Goal: Check status: Check status

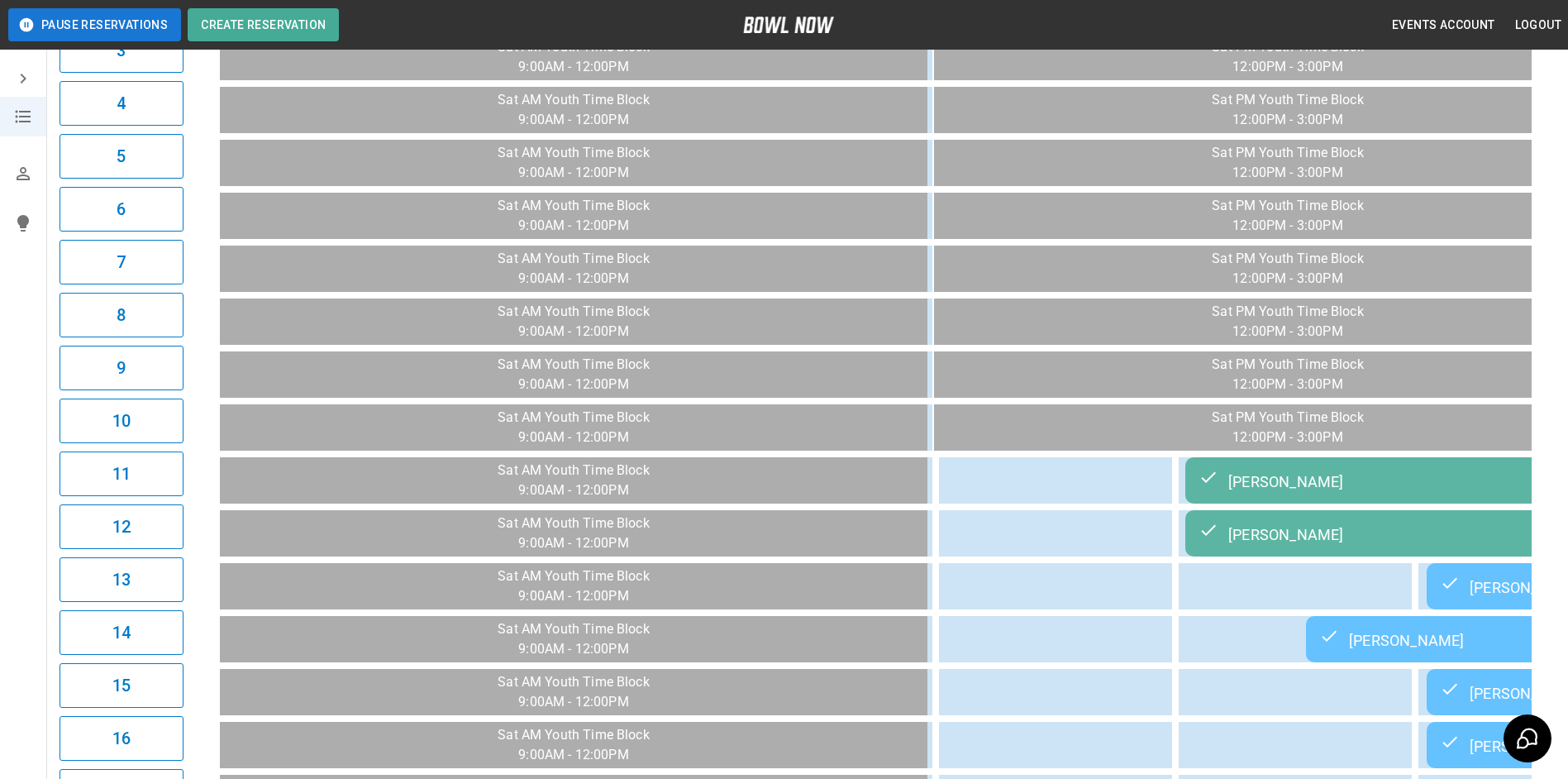
scroll to position [0, 2296]
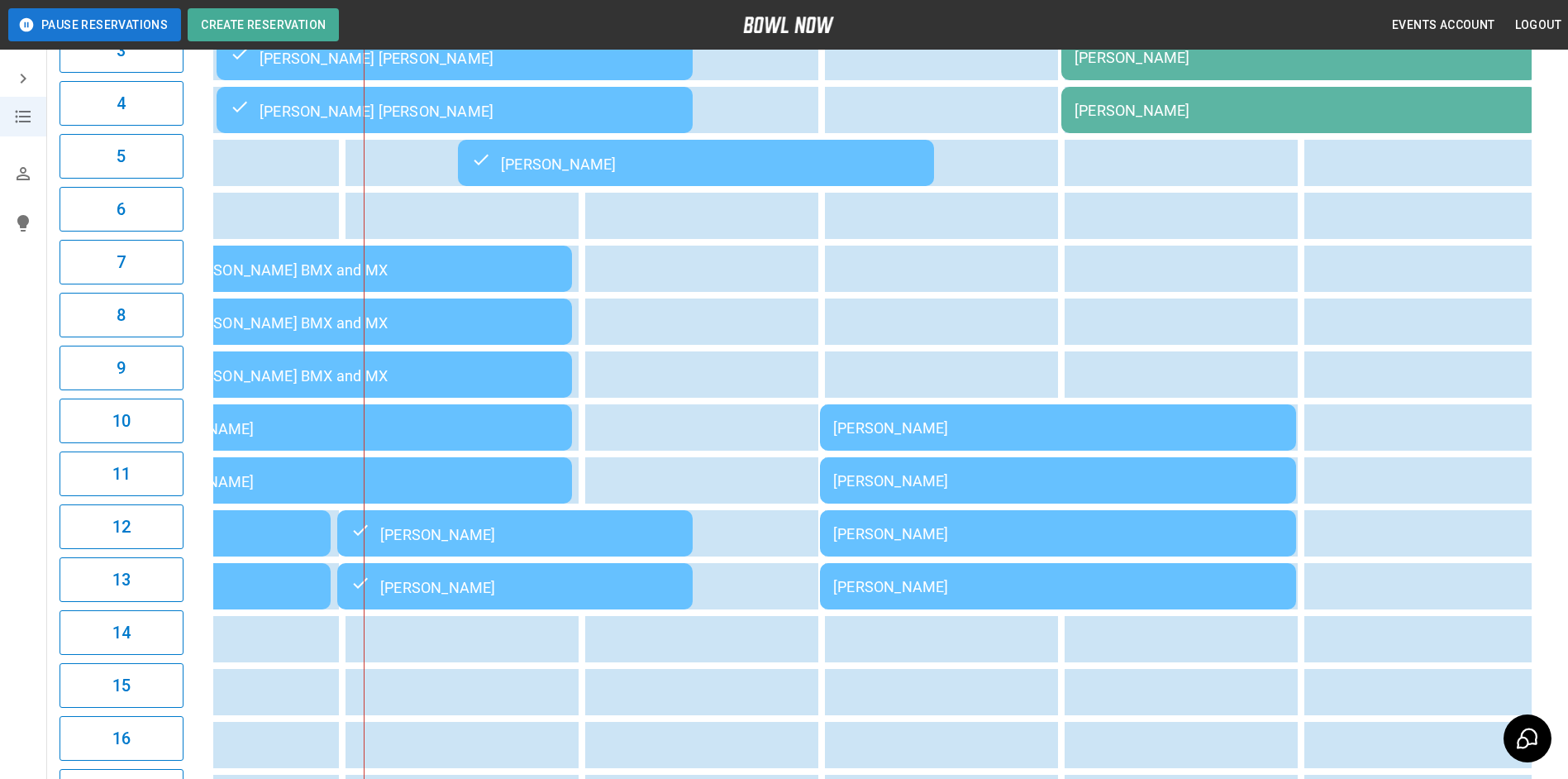
click at [1081, 534] on div "[PERSON_NAME]" at bounding box center [1058, 533] width 450 height 17
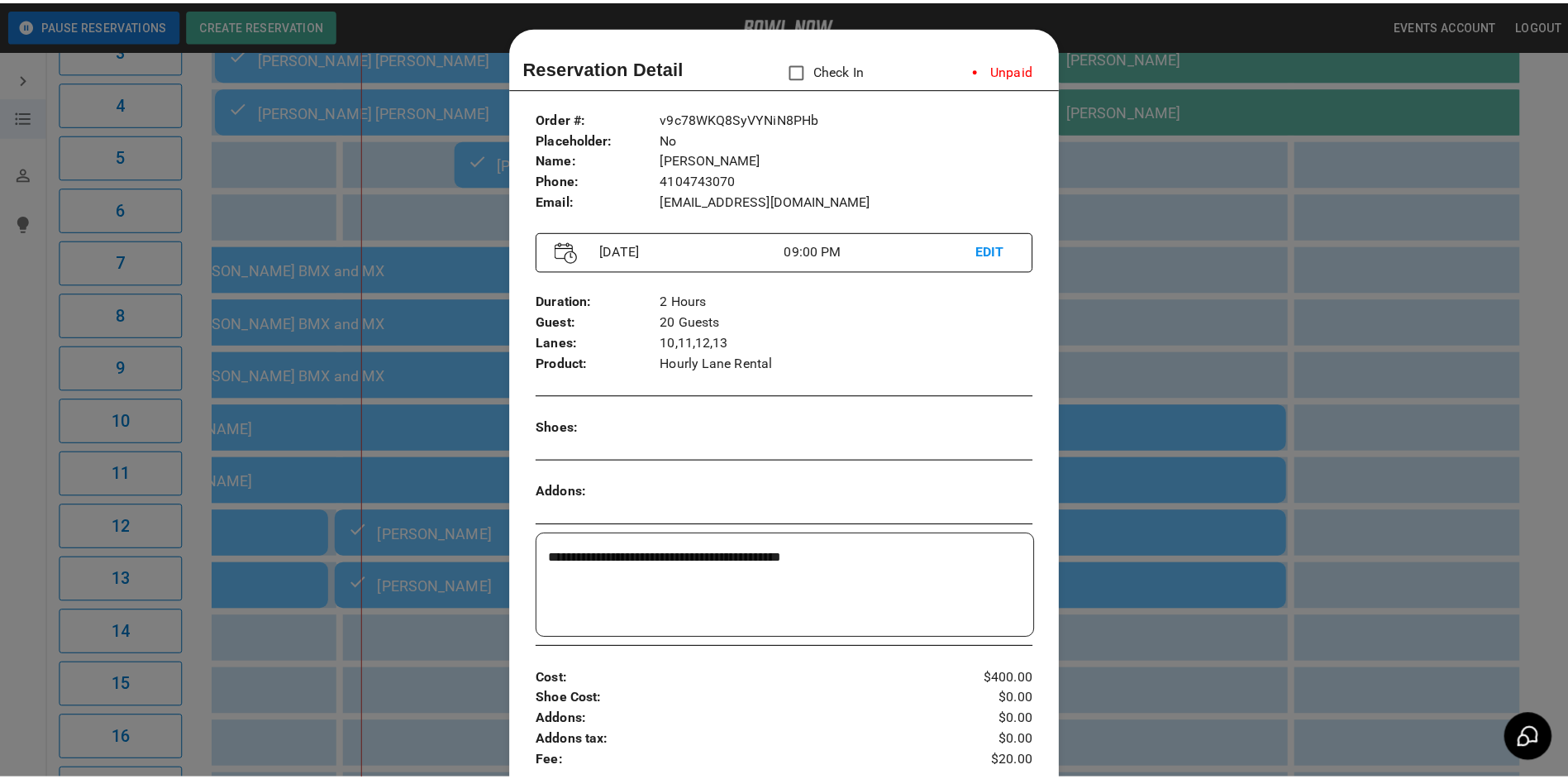
scroll to position [27, 0]
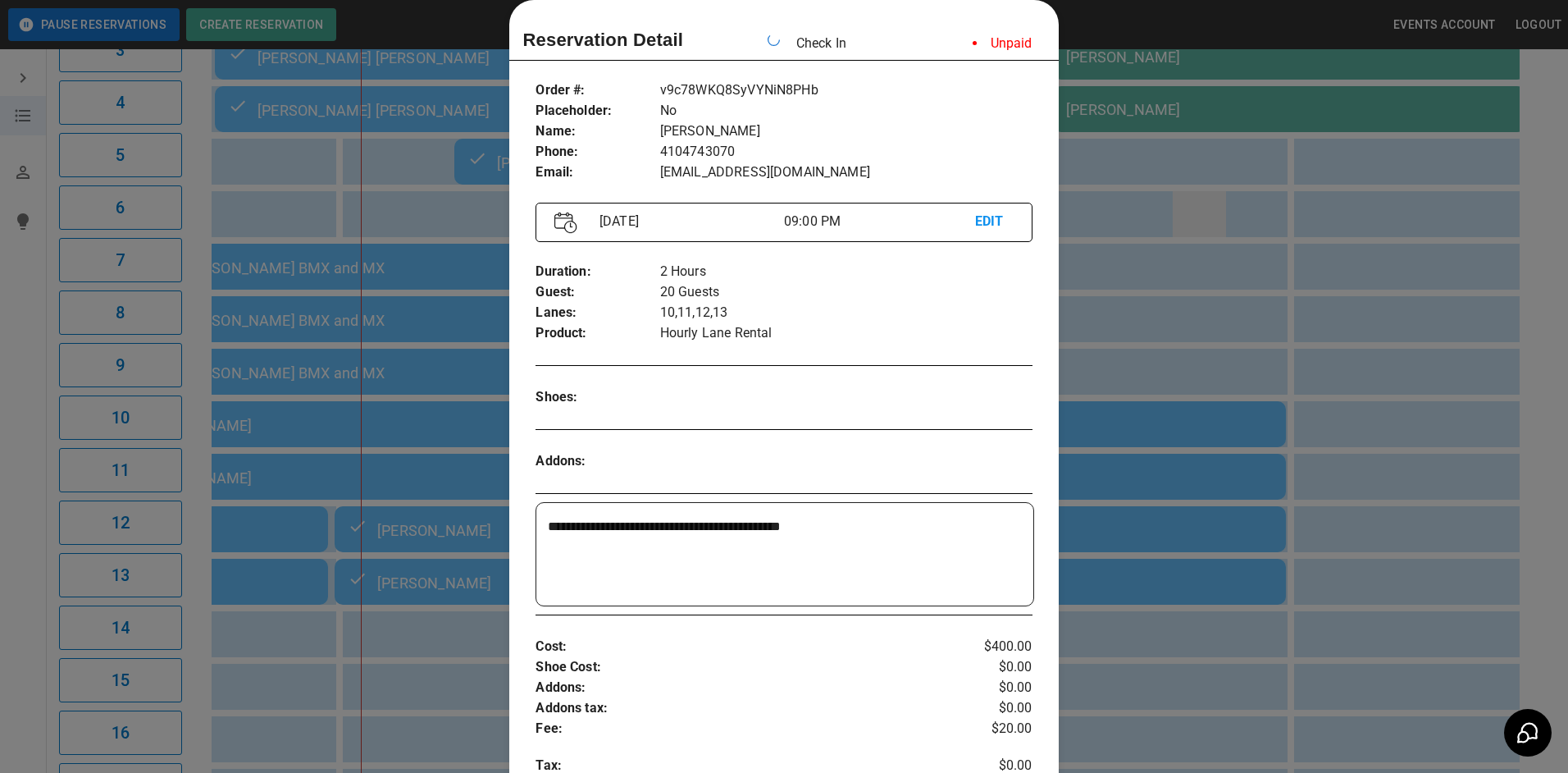
click at [1198, 219] on div at bounding box center [784, 386] width 1568 height 773
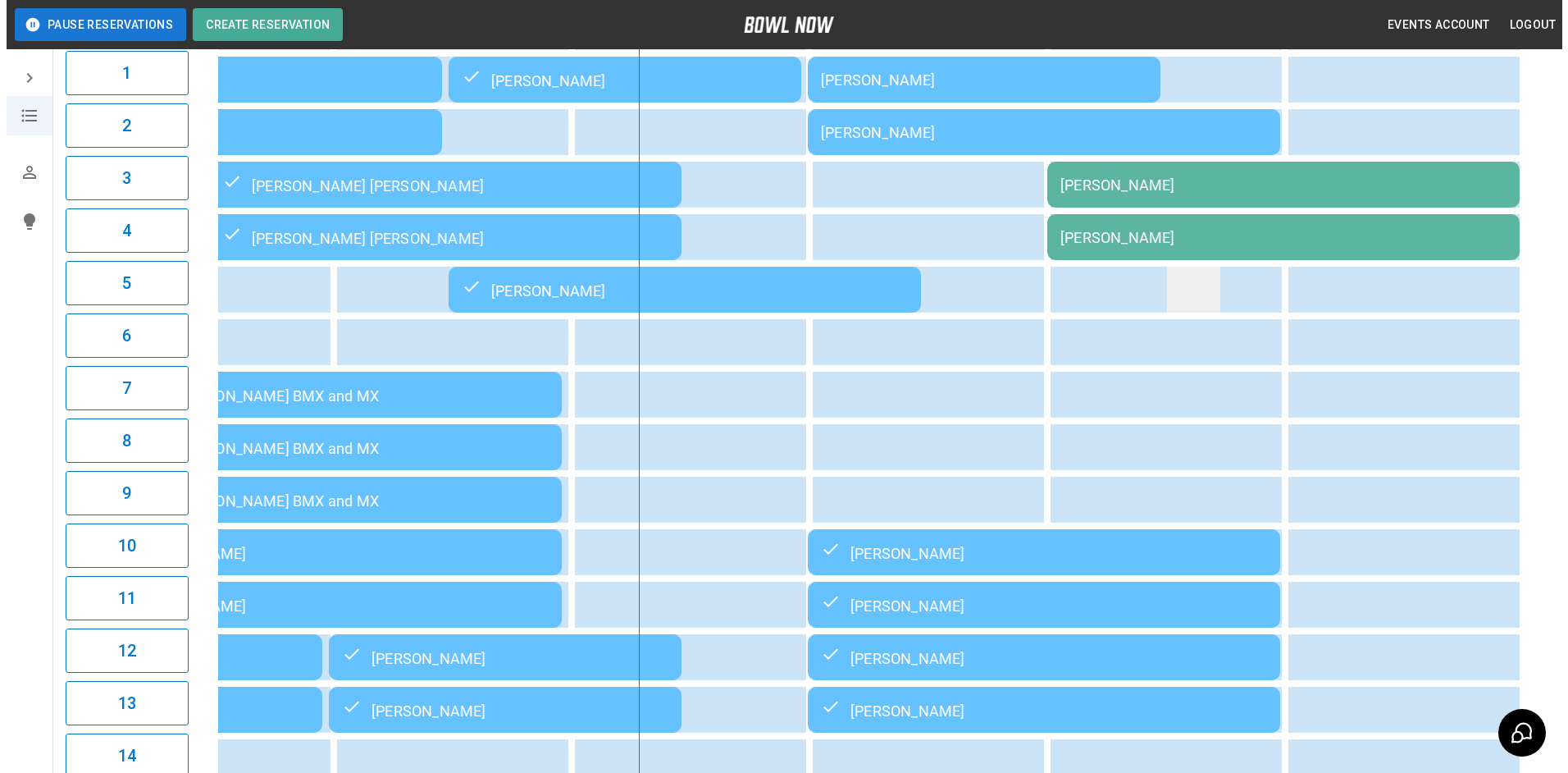
scroll to position [0, 0]
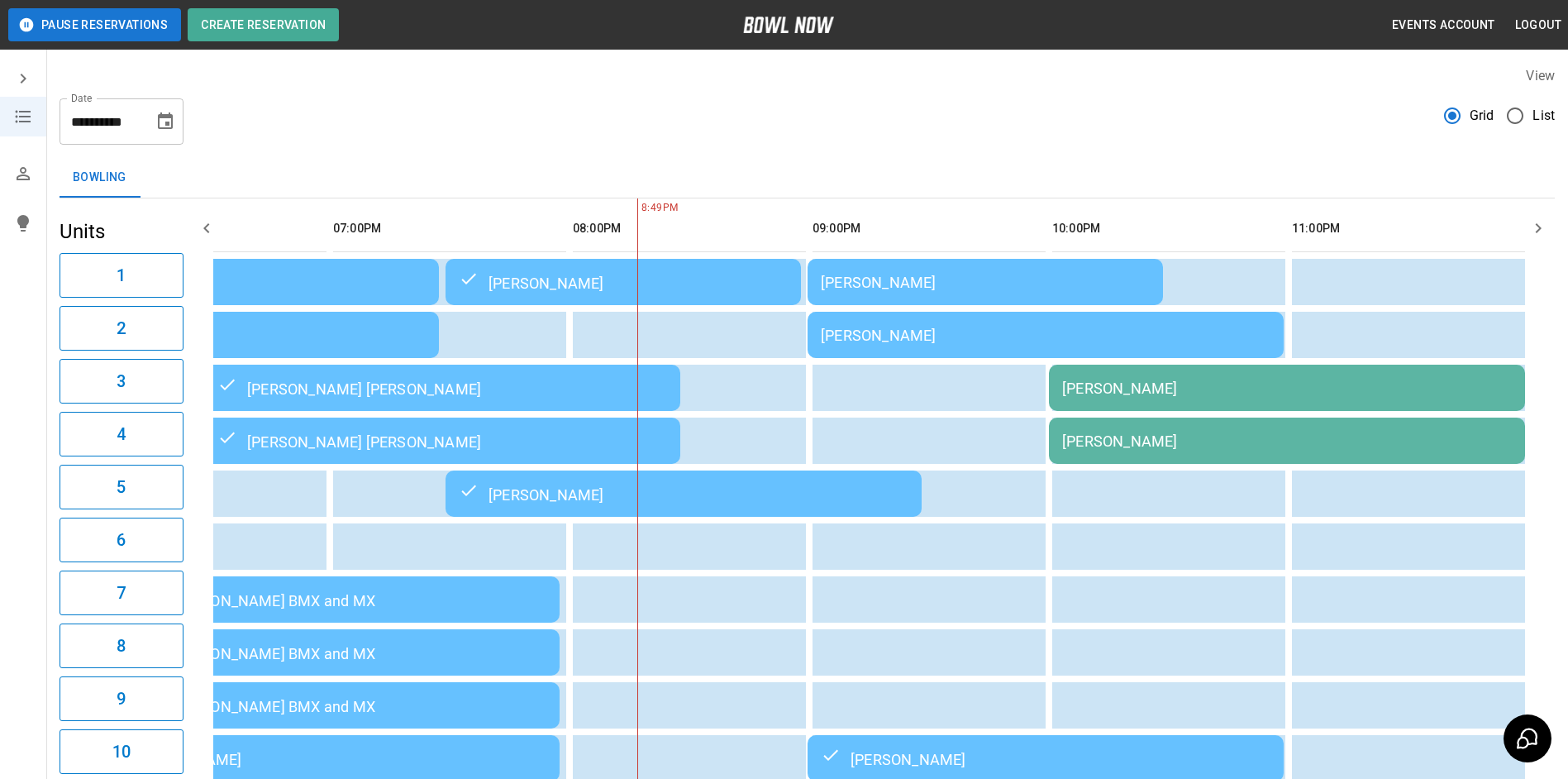
click at [1166, 762] on div "[PERSON_NAME]" at bounding box center [1046, 758] width 450 height 20
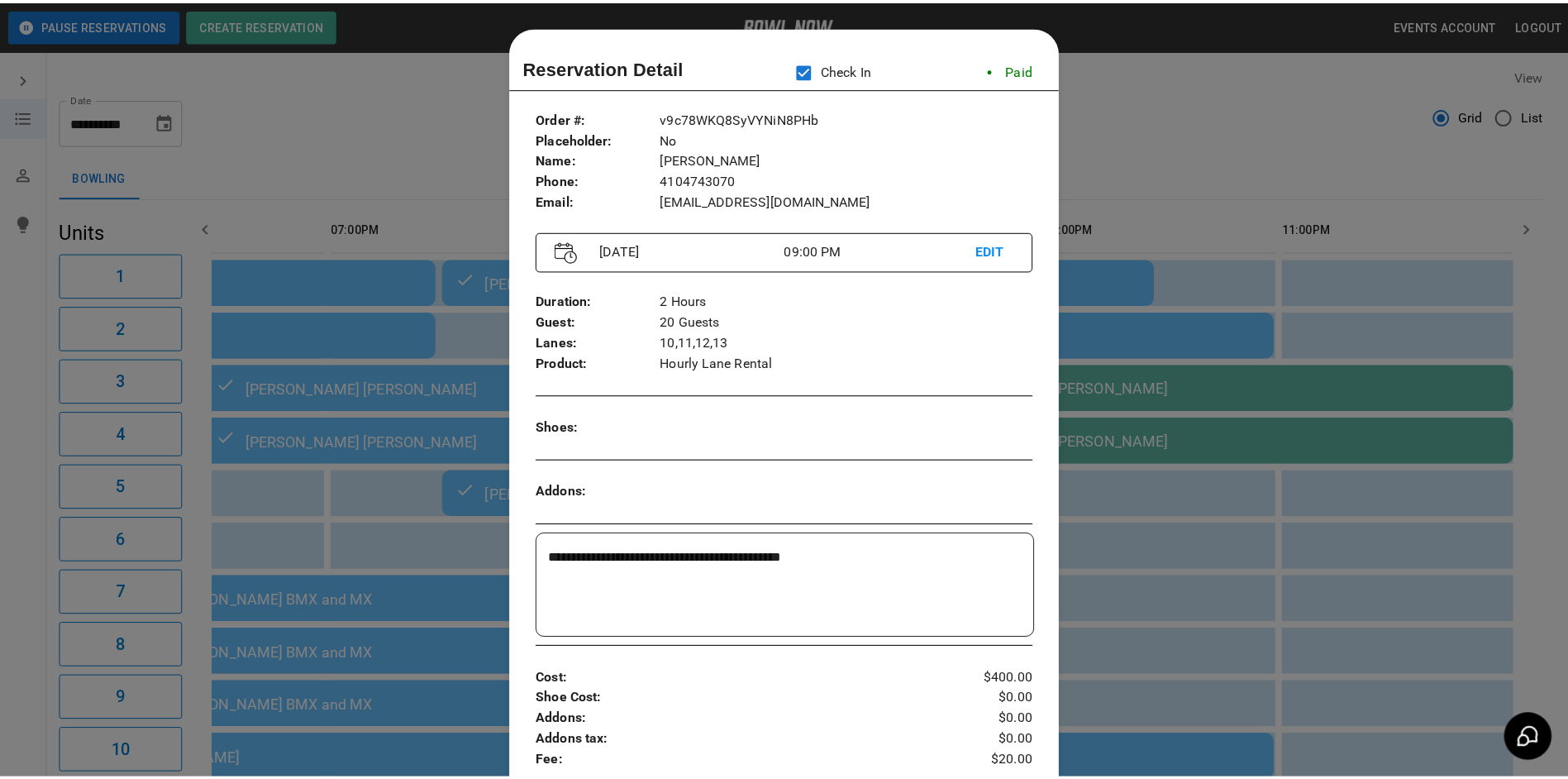
scroll to position [27, 0]
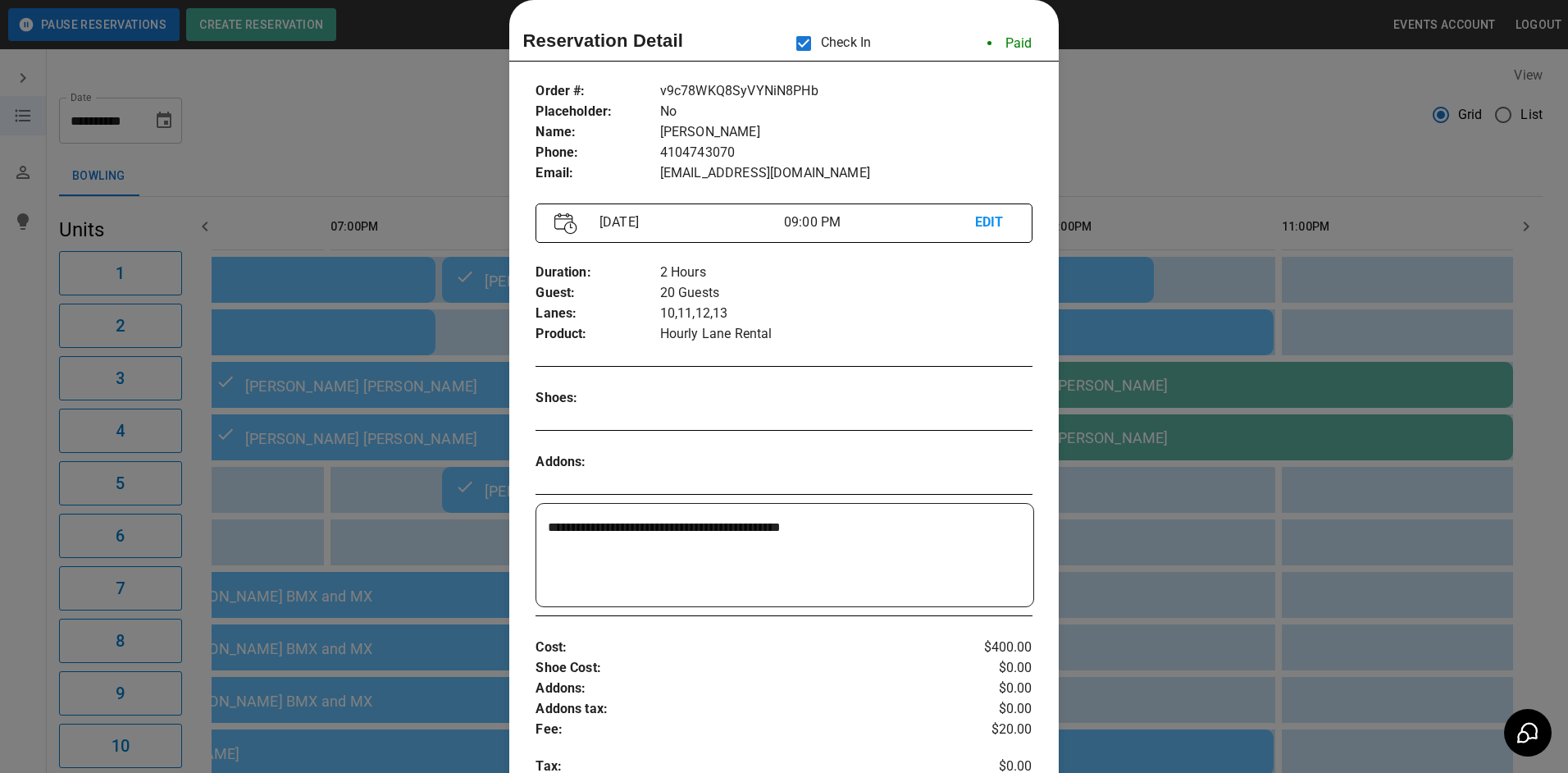
click at [1235, 579] on div at bounding box center [784, 386] width 1568 height 773
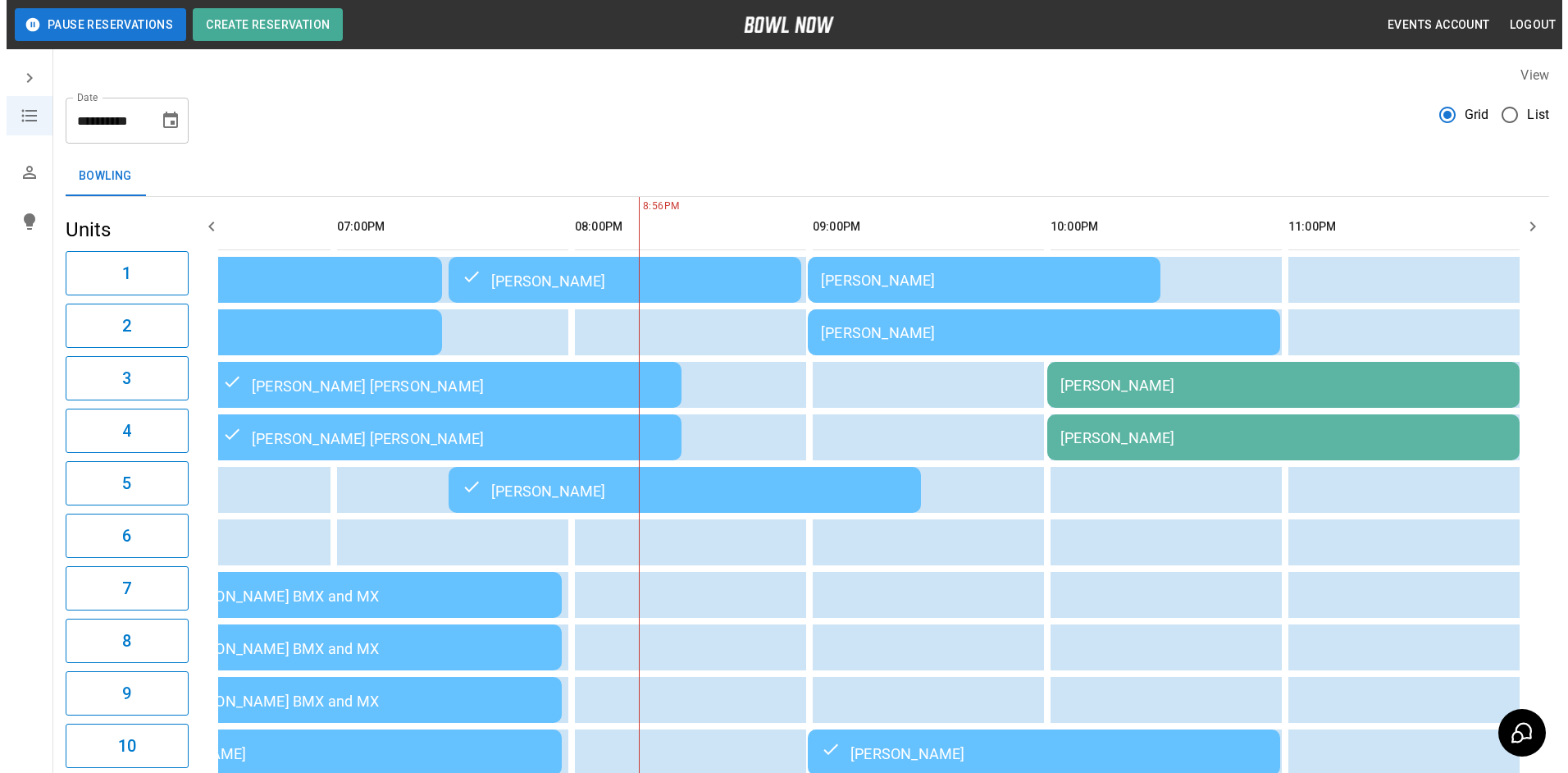
scroll to position [0, 2278]
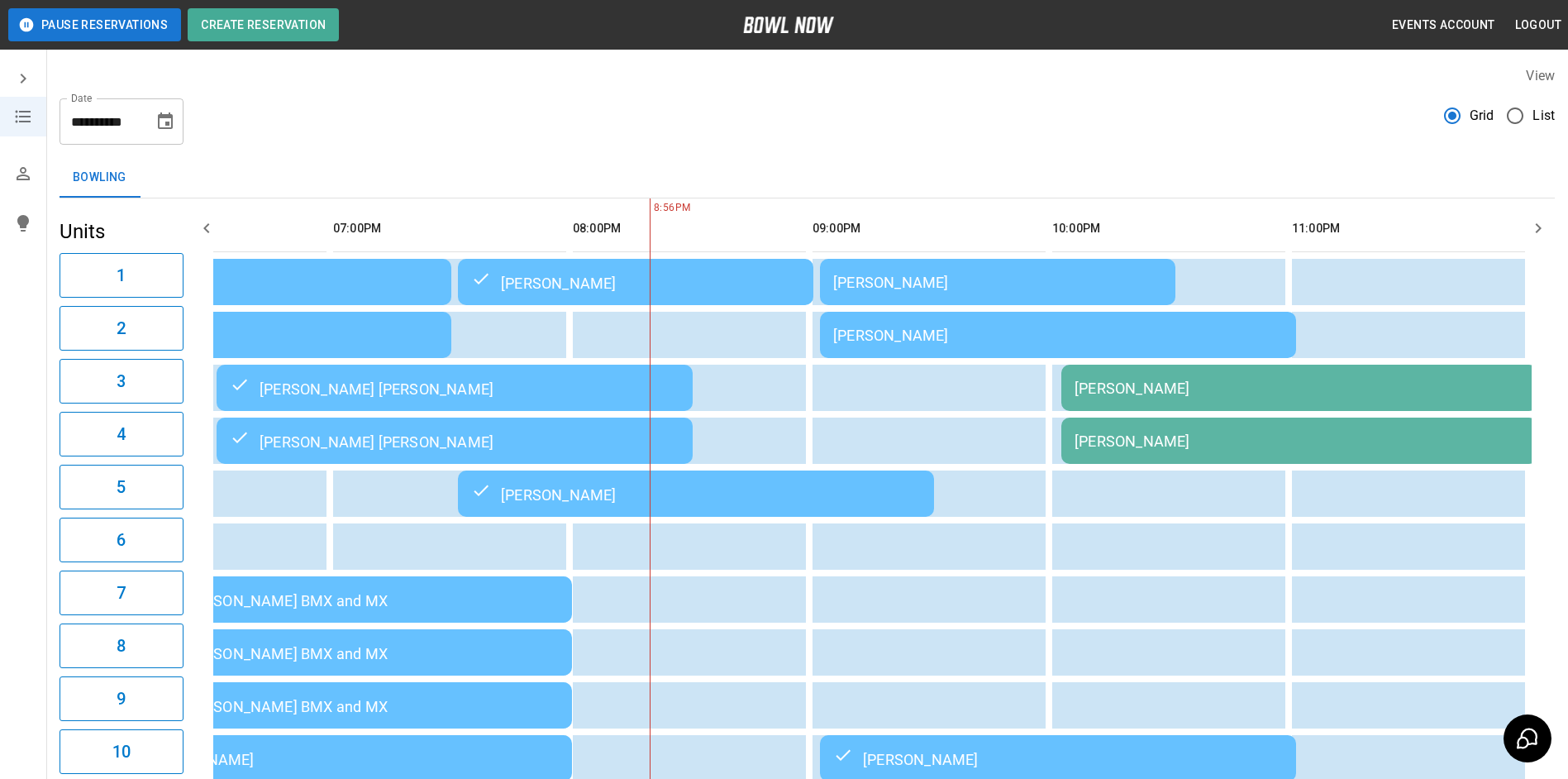
click at [1254, 339] on div "[PERSON_NAME]" at bounding box center [1058, 335] width 450 height 17
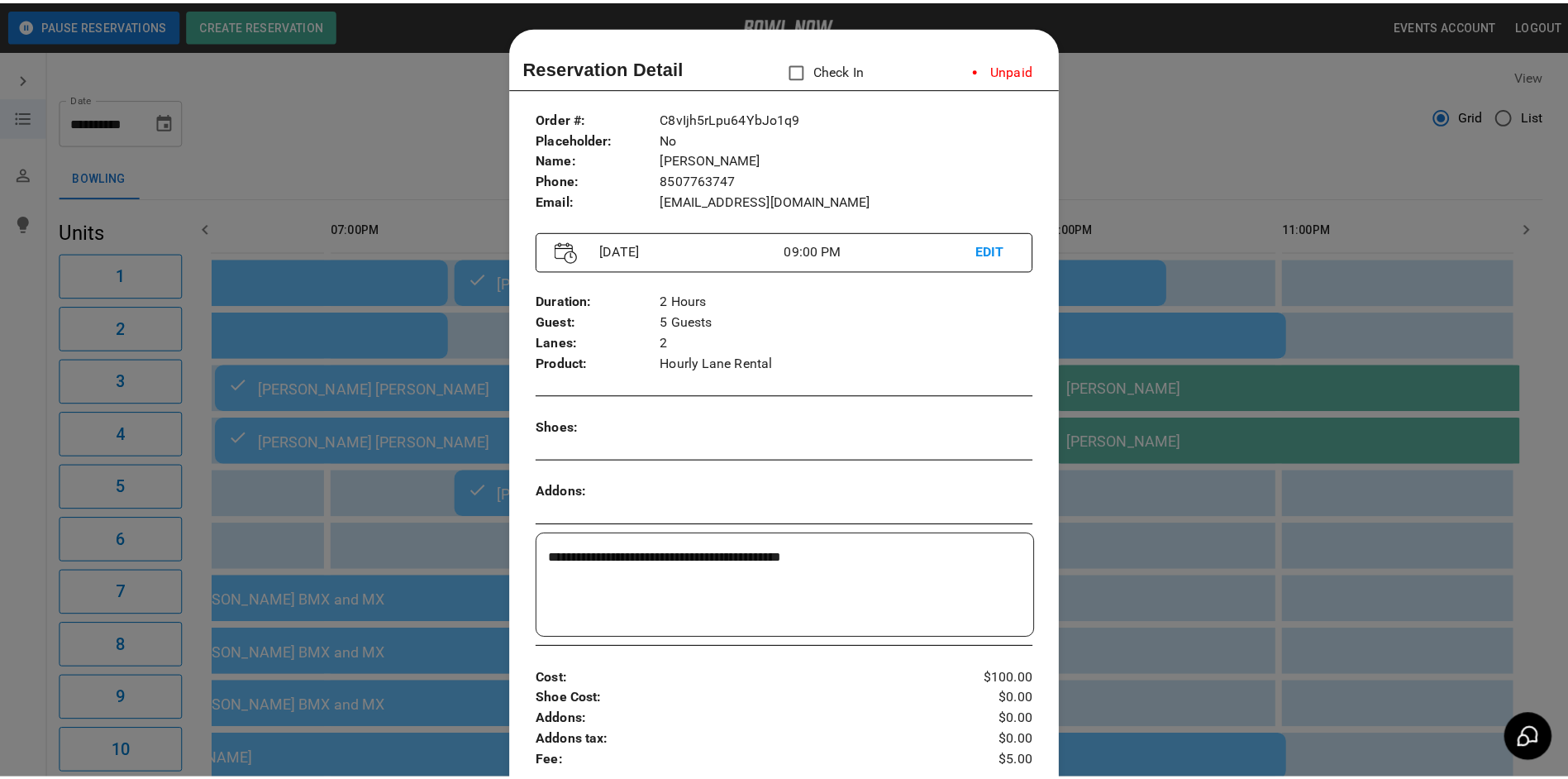
scroll to position [27, 0]
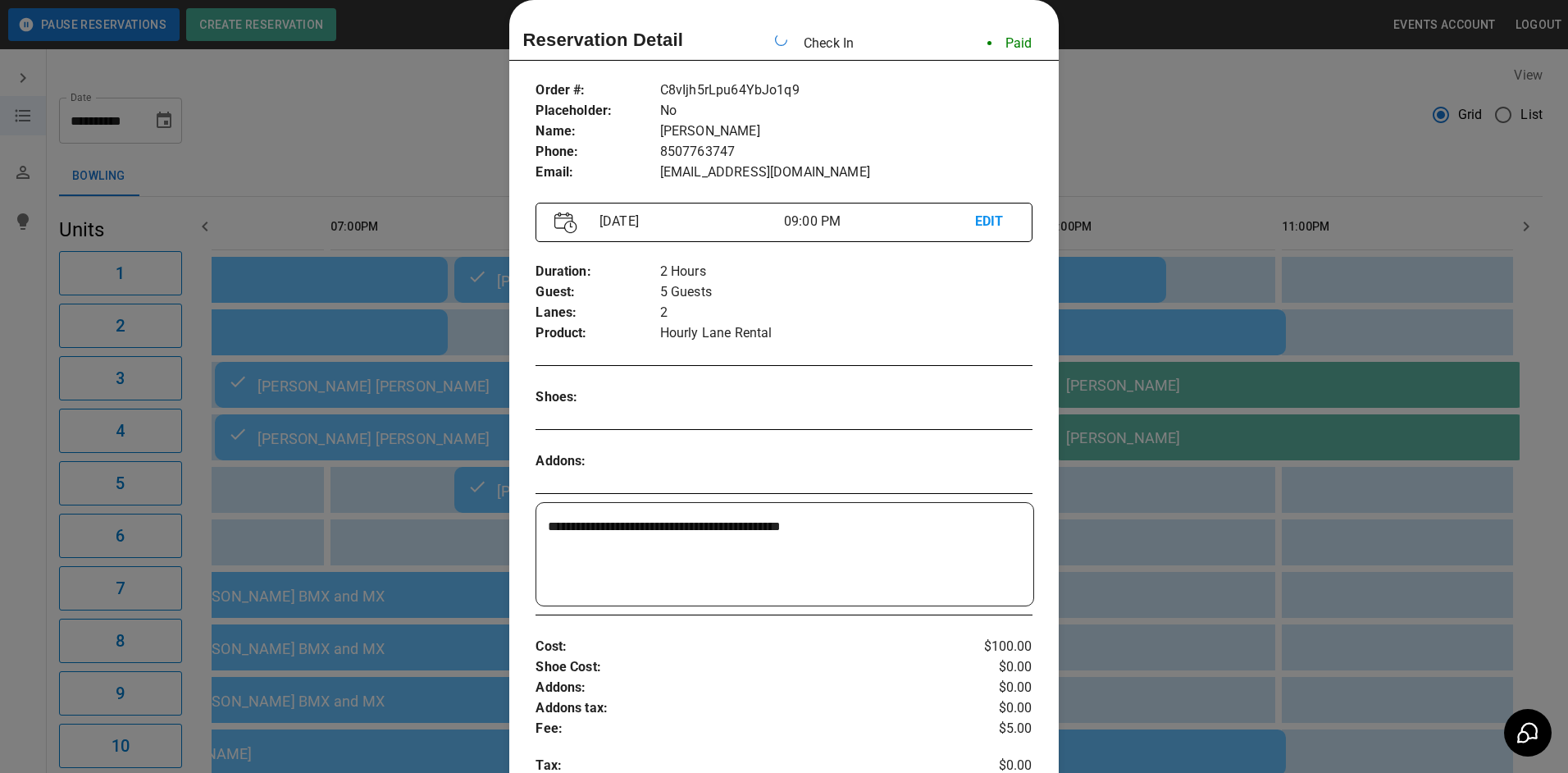
click at [1113, 129] on div at bounding box center [784, 386] width 1568 height 773
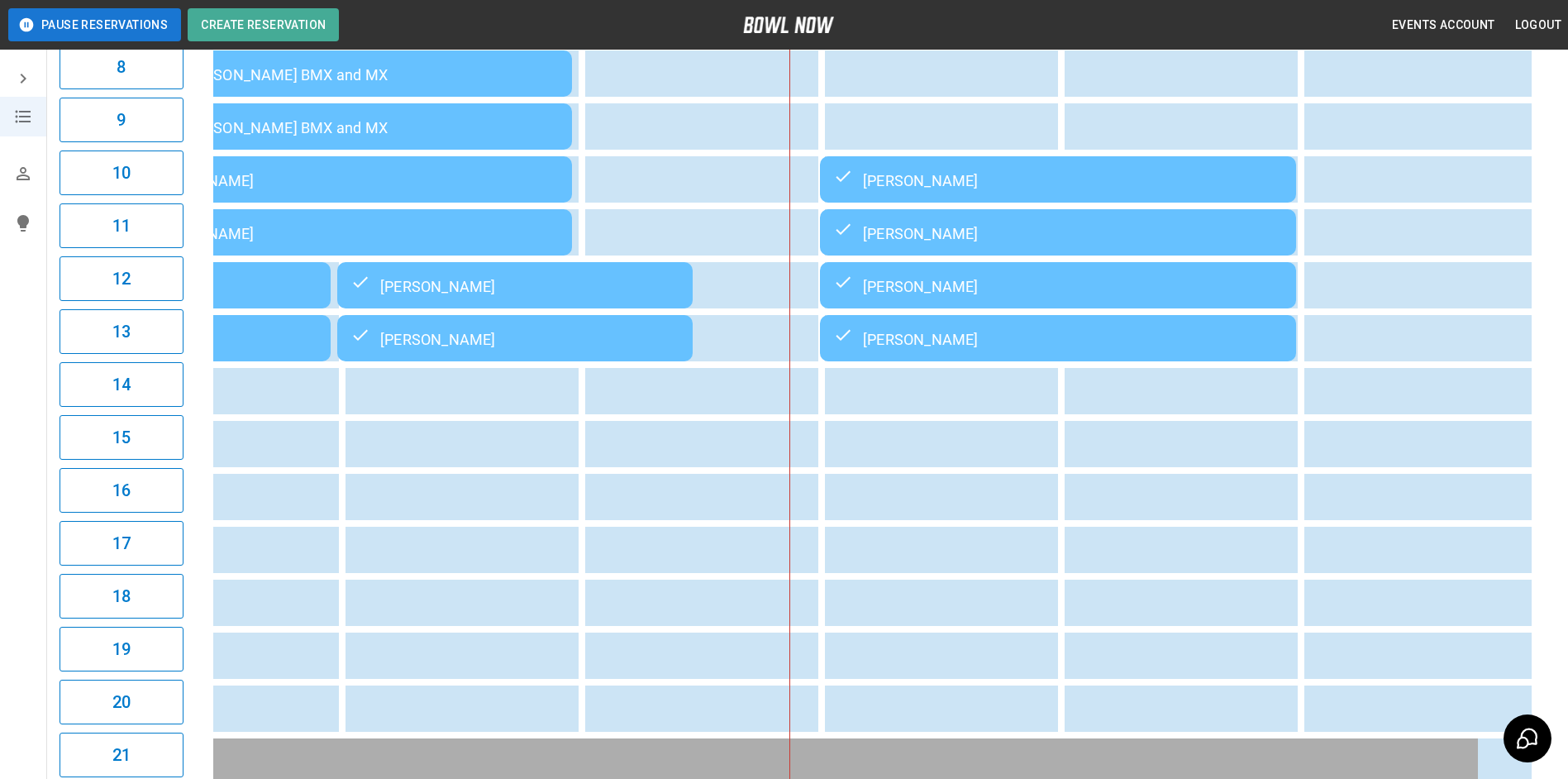
scroll to position [83, 0]
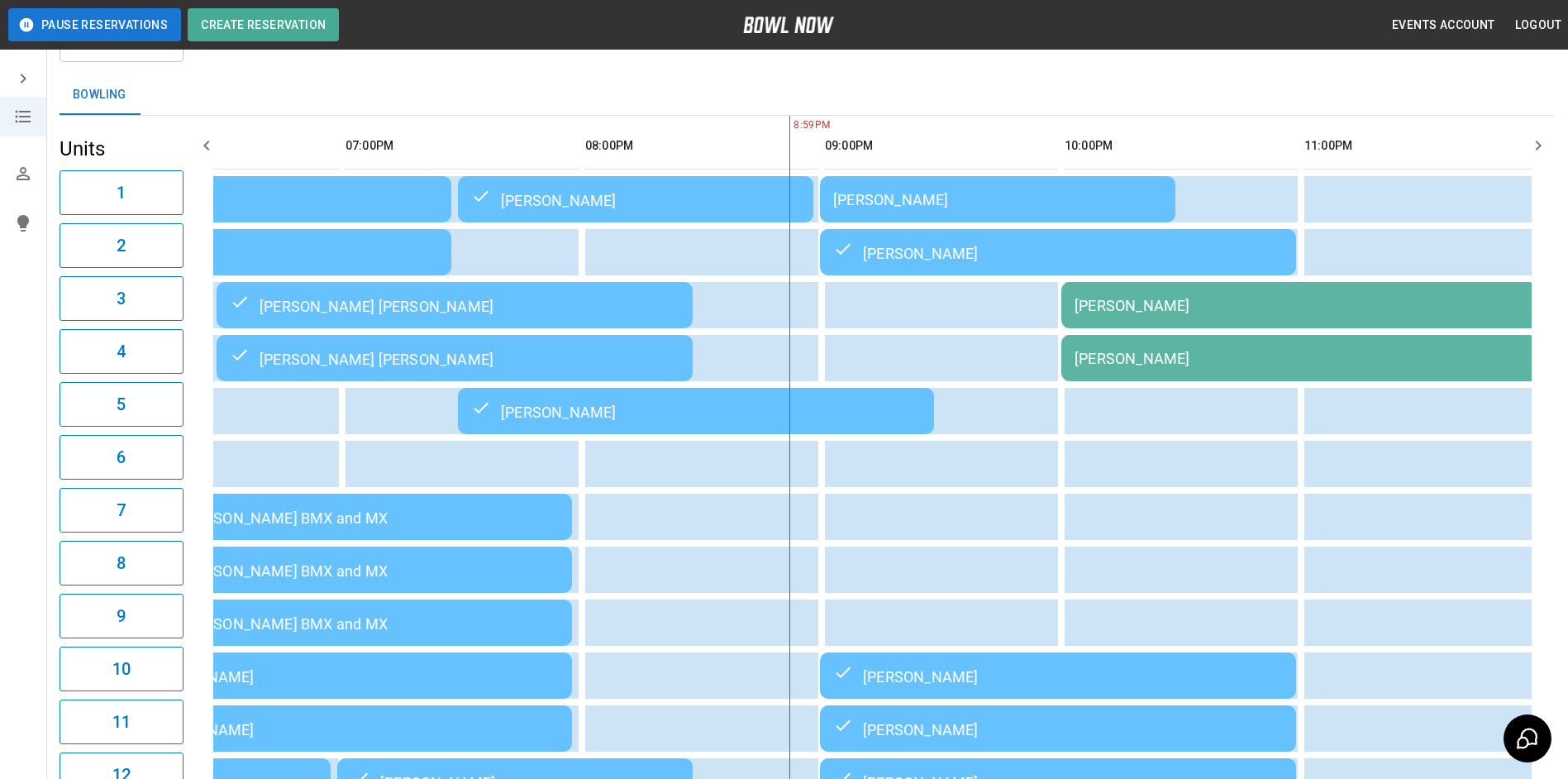
click at [1544, 139] on icon "button" at bounding box center [1539, 146] width 20 height 20
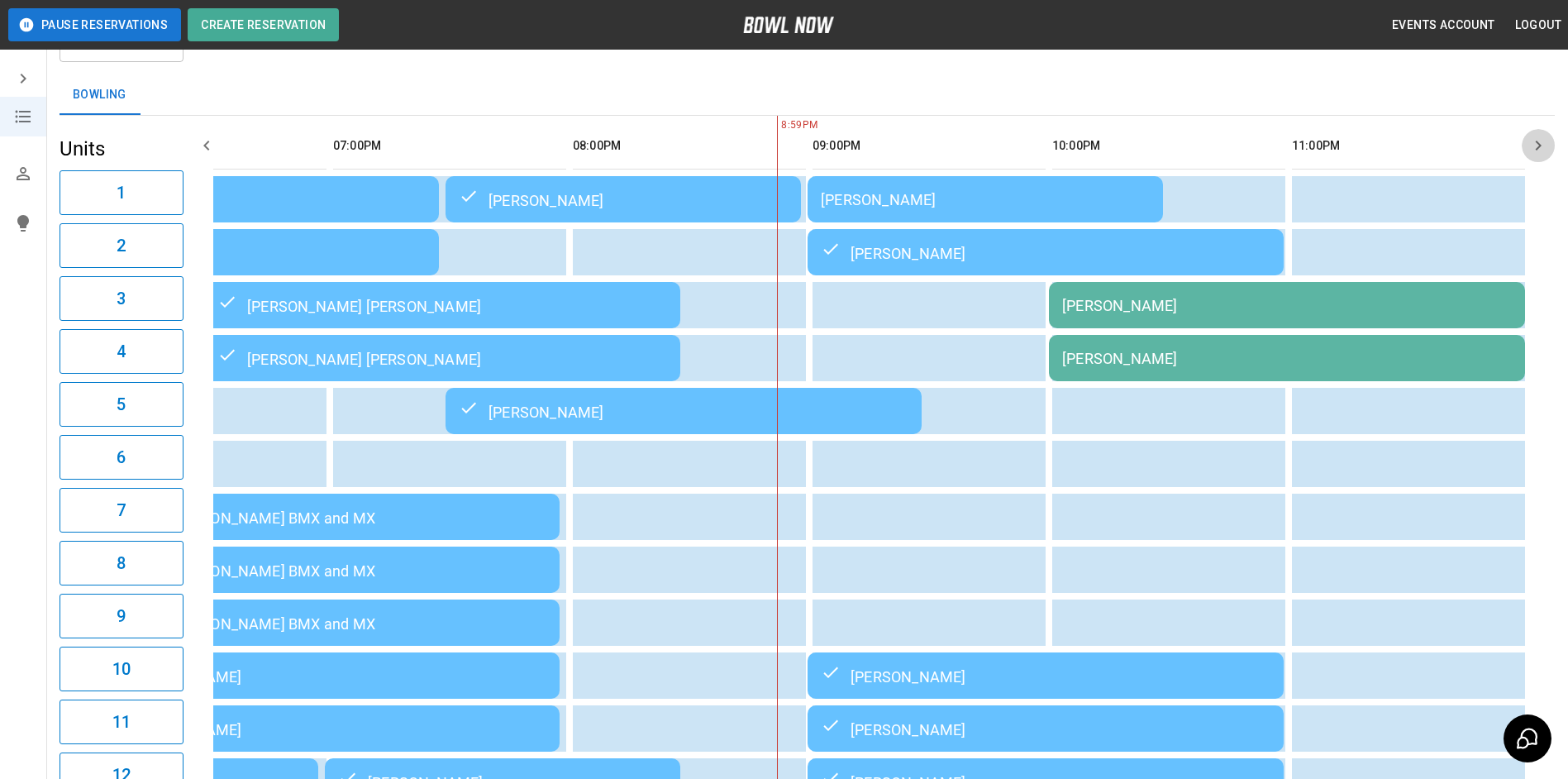
click at [1543, 139] on icon "button" at bounding box center [1539, 146] width 20 height 20
drag, startPoint x: 1543, startPoint y: 139, endPoint x: 1498, endPoint y: 174, distance: 57.0
click at [1540, 141] on icon "button" at bounding box center [1539, 146] width 20 height 20
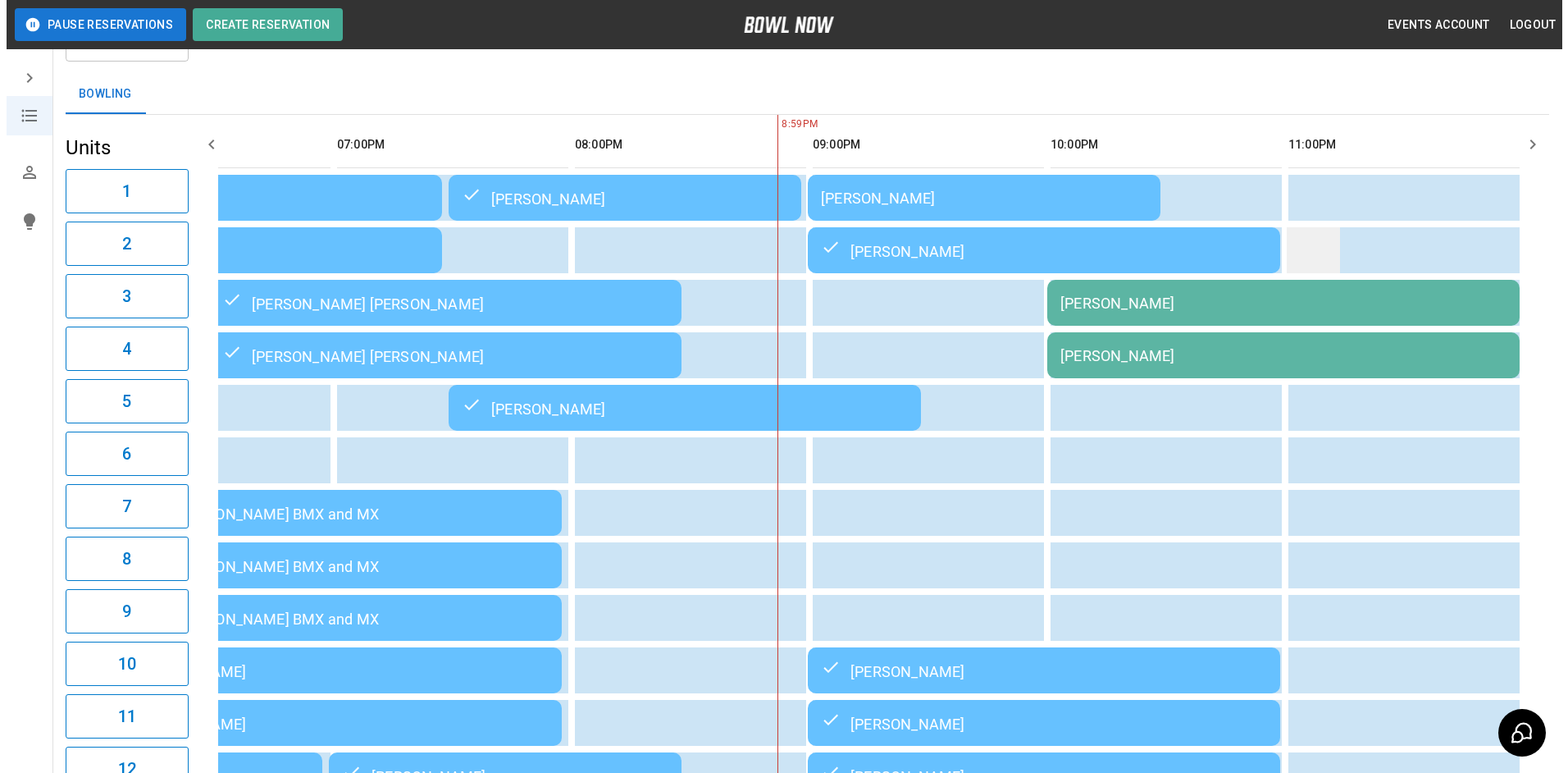
scroll to position [0, 0]
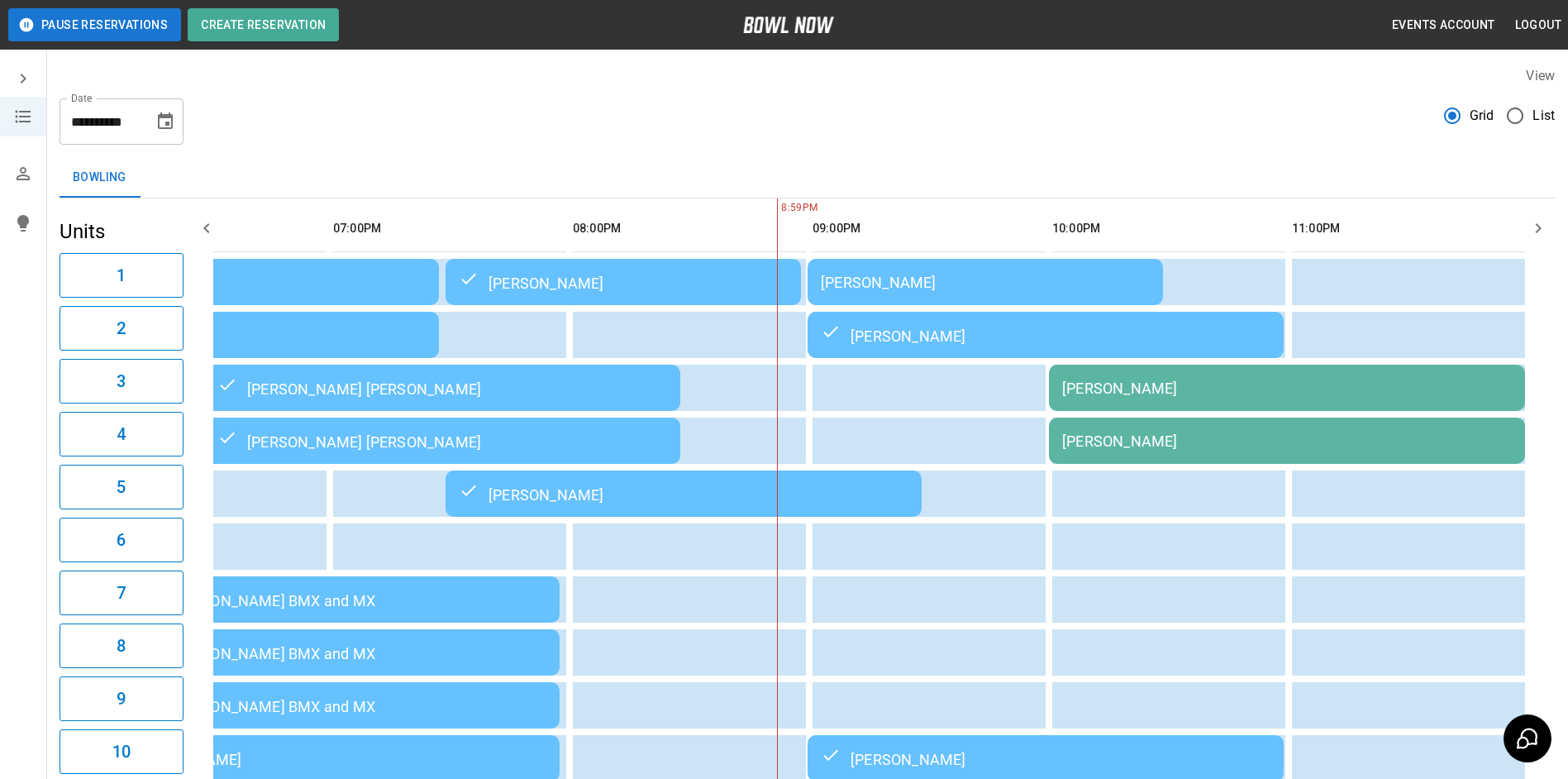
click at [1098, 274] on div "[PERSON_NAME]" at bounding box center [985, 282] width 329 height 17
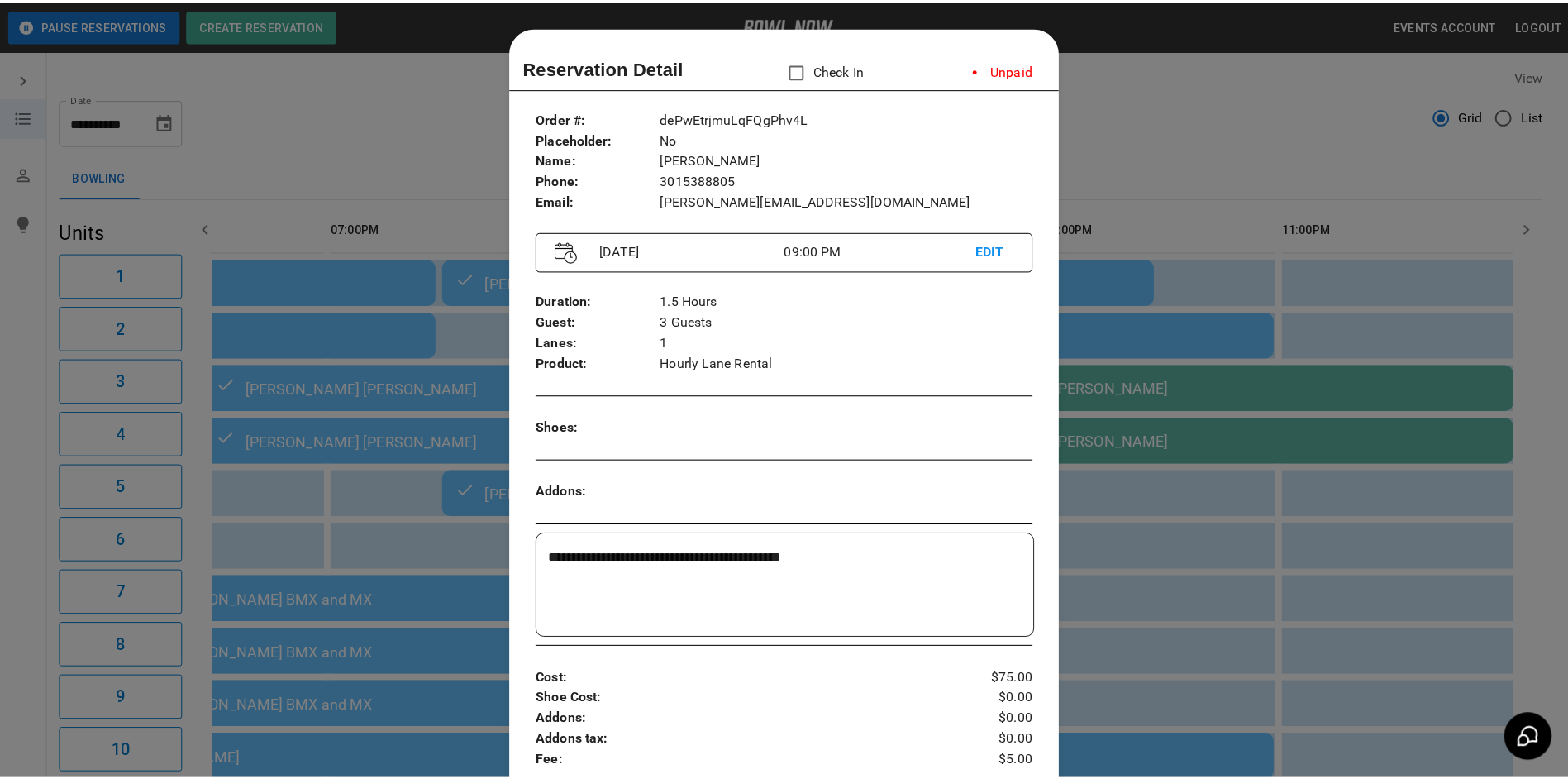
scroll to position [27, 0]
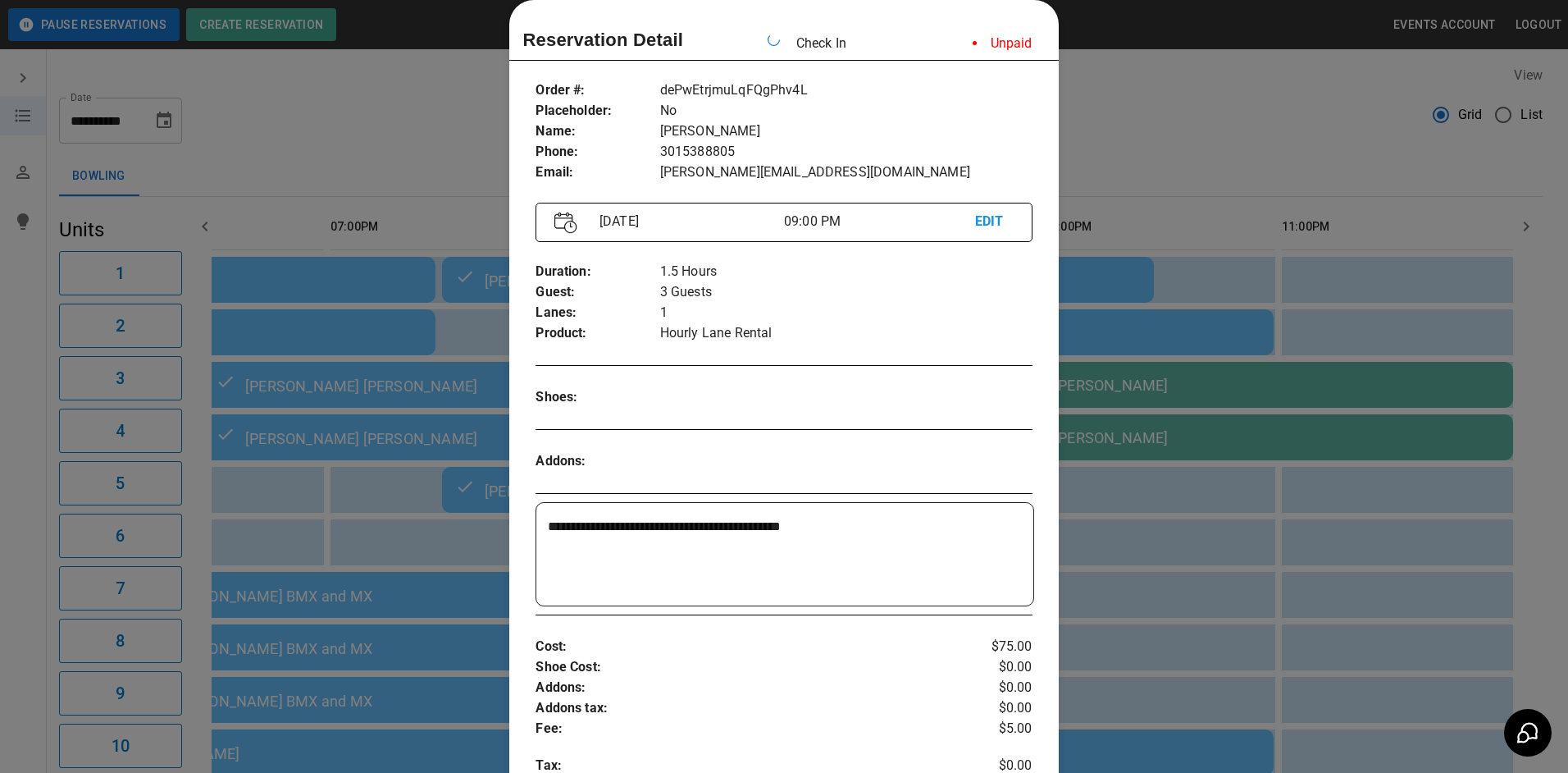
drag, startPoint x: 934, startPoint y: 91, endPoint x: 1057, endPoint y: 147, distance: 135.1
drag, startPoint x: 1057, startPoint y: 147, endPoint x: 1148, endPoint y: 107, distance: 99.4
click at [1147, 97] on div at bounding box center [784, 386] width 1568 height 773
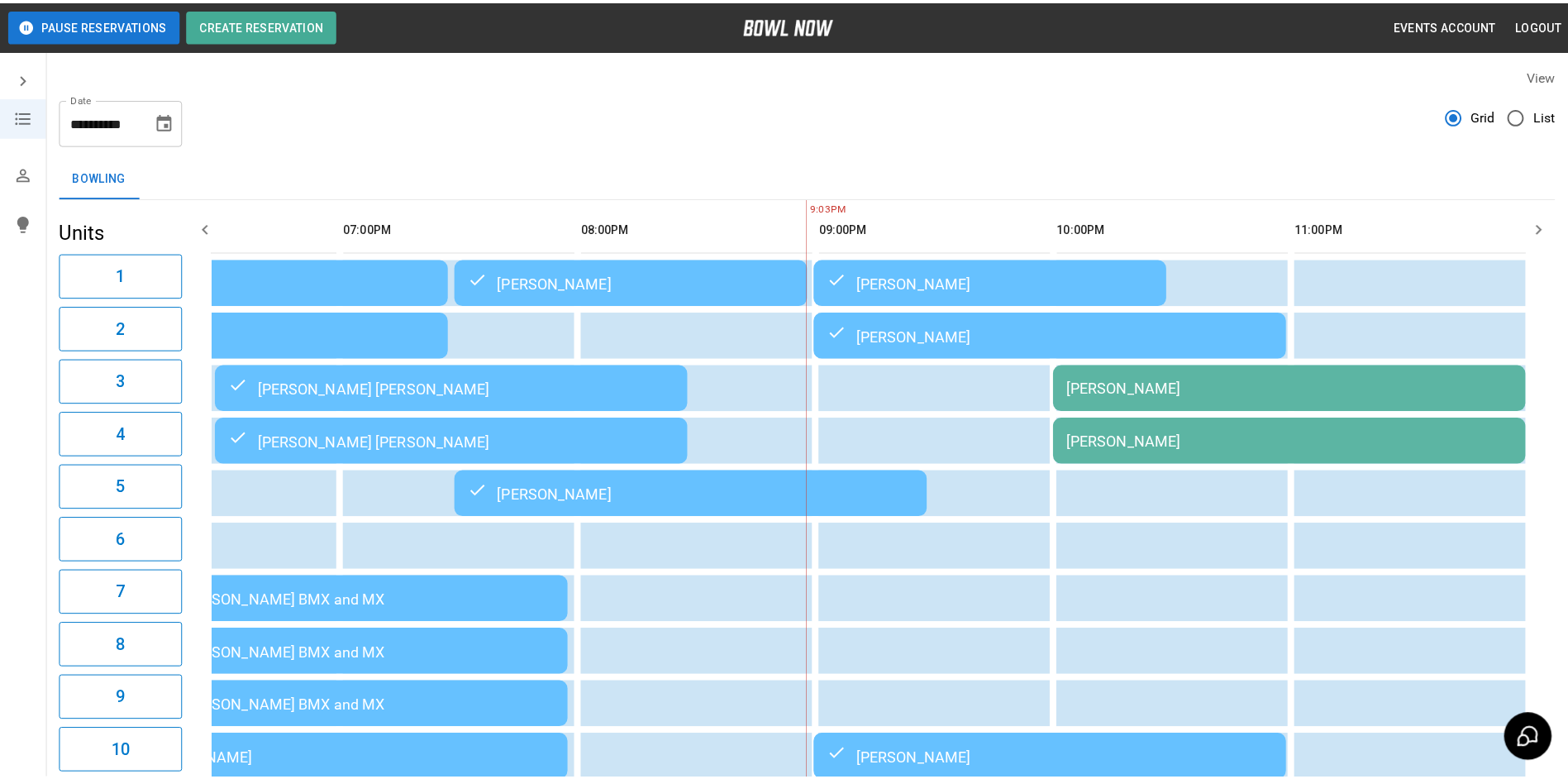
scroll to position [0, 2296]
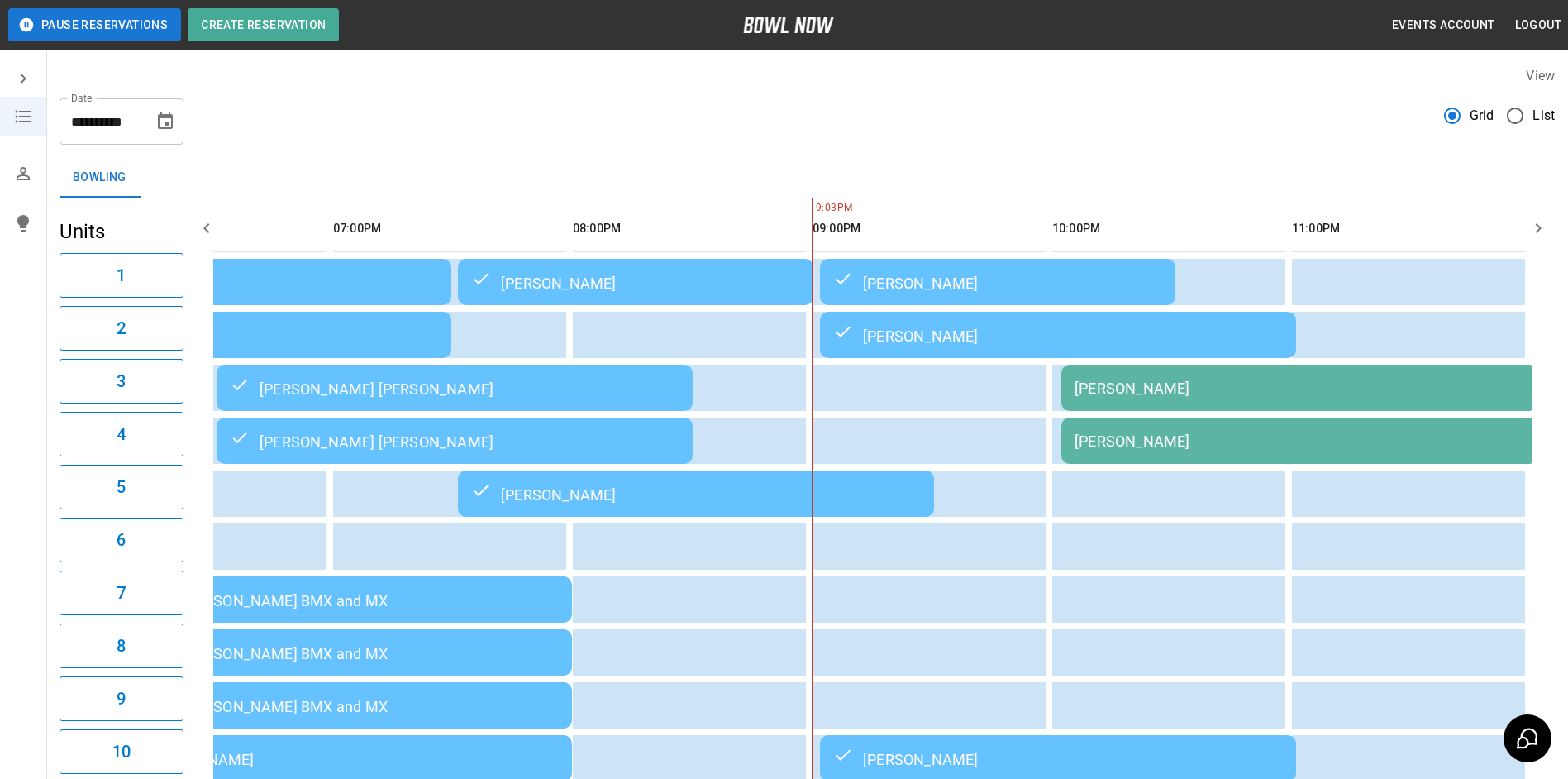
drag, startPoint x: 1156, startPoint y: 114, endPoint x: 1165, endPoint y: 113, distance: 9.1
click at [1162, 113] on div "**********" at bounding box center [807, 115] width 1496 height 60
